Goal: Task Accomplishment & Management: Complete application form

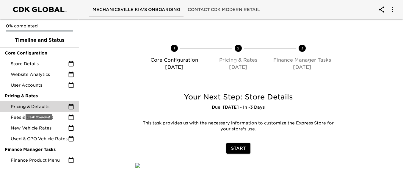
scroll to position [59, 0]
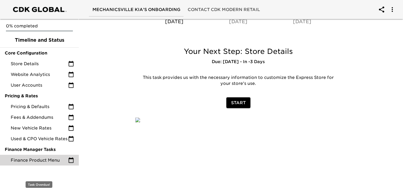
click at [40, 158] on span "Finance Product Menu" at bounding box center [39, 160] width 57 height 6
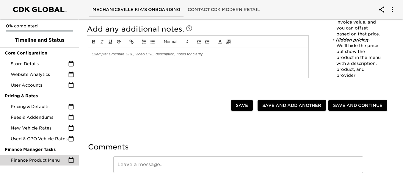
scroll to position [381, 0]
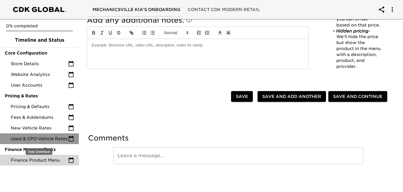
click at [41, 139] on span "Used & CPO Vehicle Rates" at bounding box center [39, 139] width 57 height 6
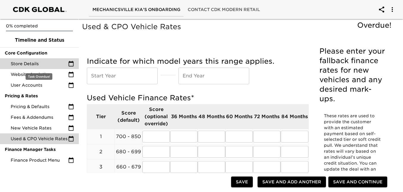
click at [45, 65] on span "Store Details" at bounding box center [39, 64] width 57 height 6
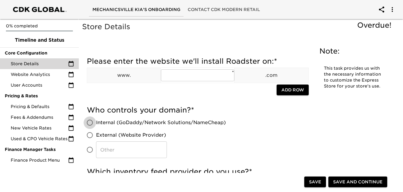
click at [91, 124] on input "Internal (GoDaddy/Network Solutions/NameCheap)" at bounding box center [90, 122] width 12 height 12
radio input "true"
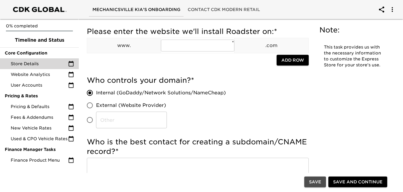
click at [311, 182] on span "Save" at bounding box center [315, 181] width 12 height 7
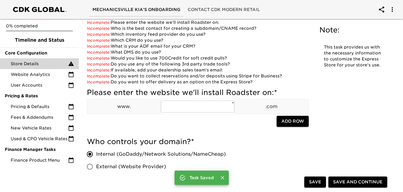
scroll to position [0, 0]
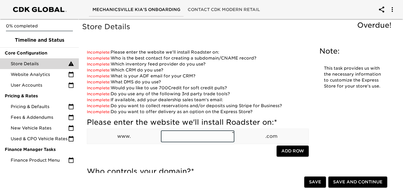
click at [193, 139] on input "text" at bounding box center [197, 136] width 73 height 12
type input "mechanicsvillekia"
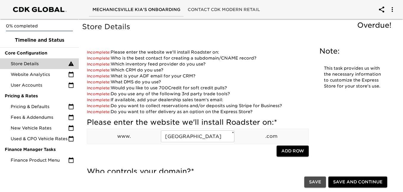
click at [322, 183] on button "Save" at bounding box center [315, 181] width 22 height 11
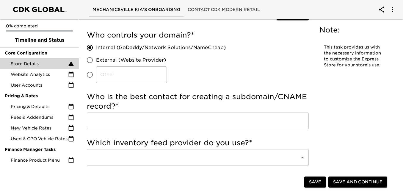
scroll to position [149, 0]
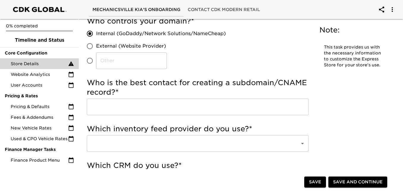
click at [196, 111] on input "text" at bounding box center [198, 106] width 222 height 17
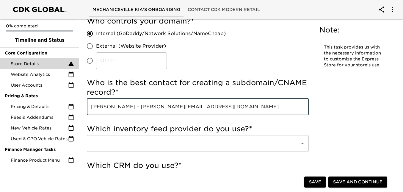
type input "Cliff Dyke - Cliff@ehautomotive.com"
click at [318, 180] on span "Save" at bounding box center [315, 181] width 12 height 7
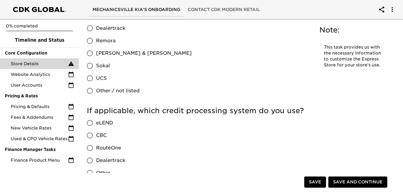
scroll to position [559, 0]
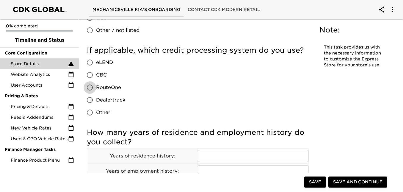
click at [89, 88] on input "RouteOne" at bounding box center [90, 87] width 12 height 12
radio input "true"
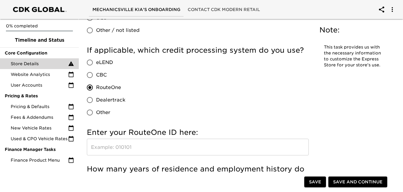
scroll to position [589, 0]
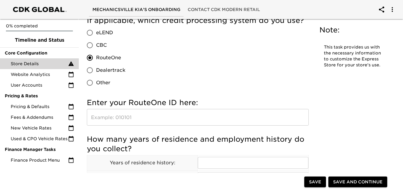
click at [218, 120] on input "text" at bounding box center [198, 117] width 222 height 17
click at [89, 72] on input "Dealertrack" at bounding box center [90, 70] width 12 height 12
radio input "true"
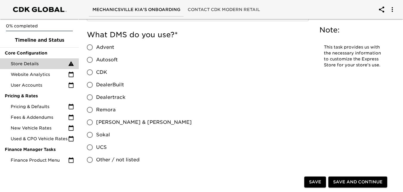
scroll to position [446, 0]
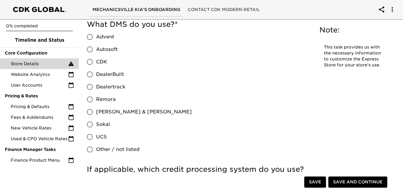
click at [89, 60] on input "CDK" at bounding box center [90, 62] width 12 height 12
radio input "true"
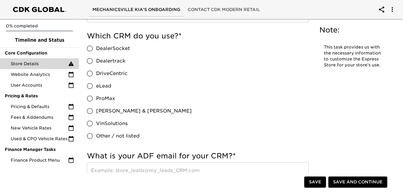
scroll to position [268, 0]
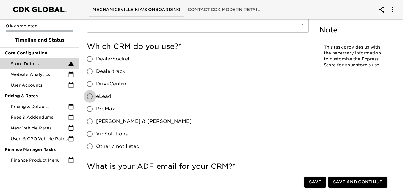
click at [89, 97] on input "eLead" at bounding box center [90, 96] width 12 height 12
radio input "true"
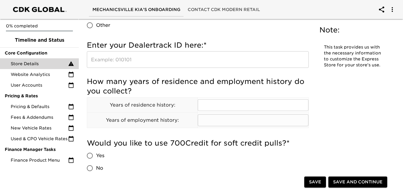
scroll to position [654, 0]
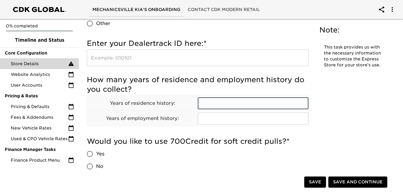
click at [239, 103] on input "text" at bounding box center [253, 103] width 110 height 12
type input "2"
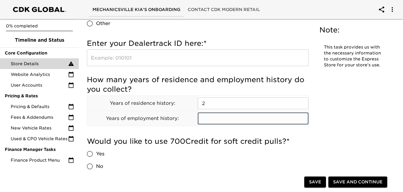
click at [230, 122] on input "text" at bounding box center [253, 118] width 110 height 12
type input "2"
click at [307, 178] on button "Save" at bounding box center [315, 181] width 22 height 11
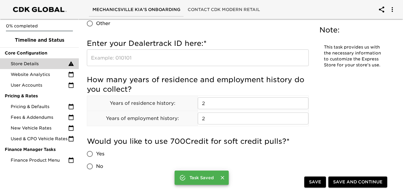
scroll to position [642, 0]
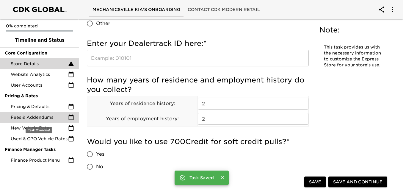
click at [30, 120] on span "Fees & Addendums" at bounding box center [39, 117] width 57 height 6
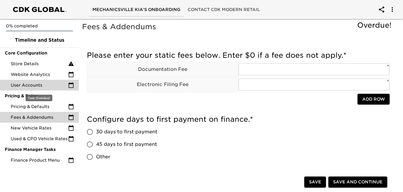
click at [26, 86] on span "User Accounts" at bounding box center [39, 85] width 57 height 6
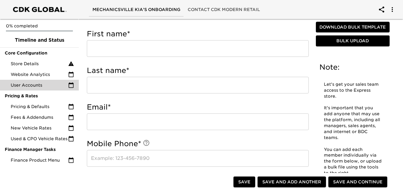
scroll to position [30, 0]
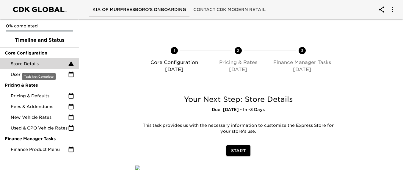
click at [38, 64] on span "Store Details" at bounding box center [39, 64] width 57 height 6
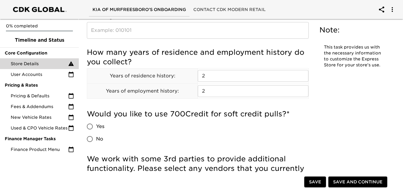
scroll to position [565, 0]
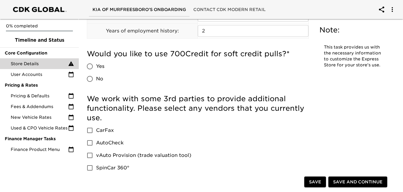
click at [88, 65] on input "Yes" at bounding box center [90, 66] width 12 height 12
radio input "true"
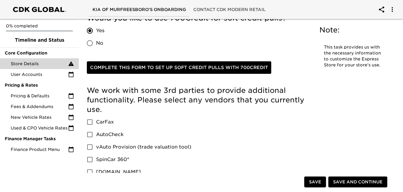
scroll to position [0, 0]
